Goal: Task Accomplishment & Management: Use online tool/utility

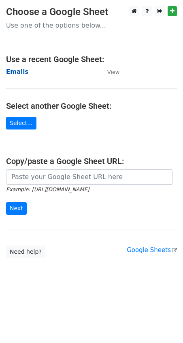
click at [22, 72] on strong "Emails" at bounding box center [17, 71] width 22 height 7
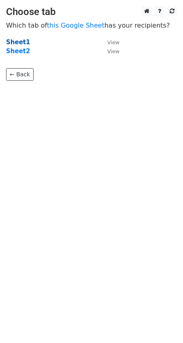
click at [22, 39] on strong "Sheet1" at bounding box center [18, 42] width 24 height 7
